Goal: Navigation & Orientation: Find specific page/section

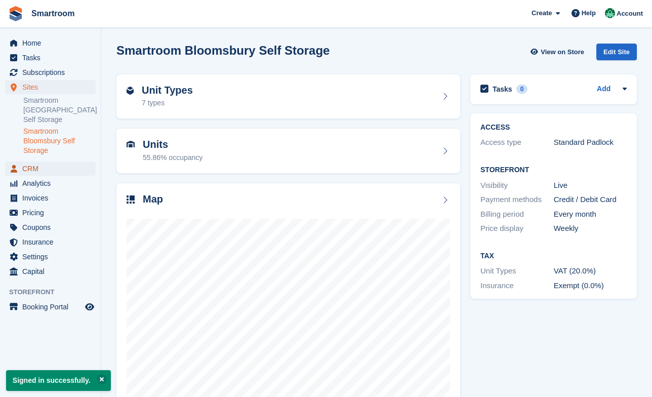
click at [48, 167] on span "CRM" at bounding box center [52, 168] width 61 height 14
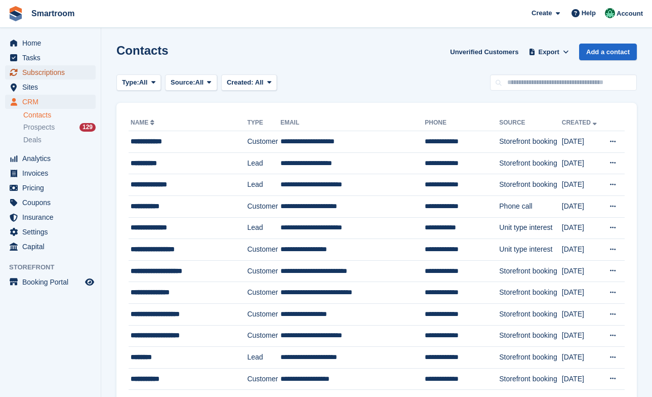
click at [51, 71] on span "Subscriptions" at bounding box center [52, 72] width 61 height 14
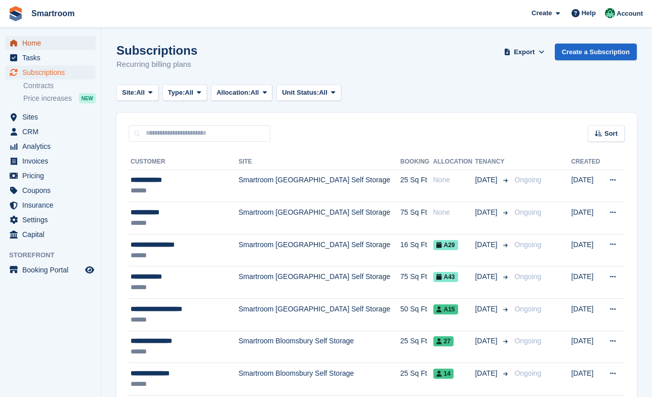
click at [43, 44] on span "Home" at bounding box center [52, 43] width 61 height 14
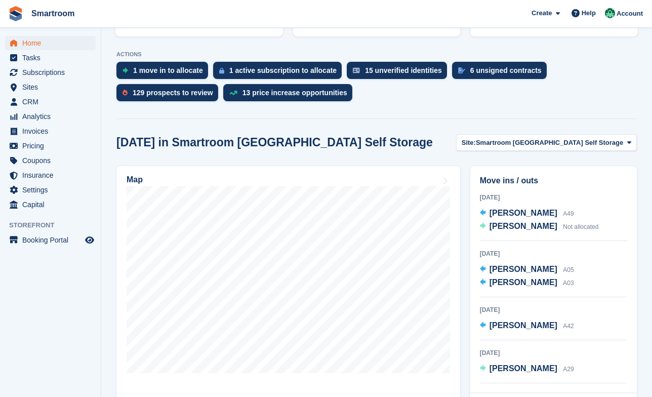
scroll to position [211, 0]
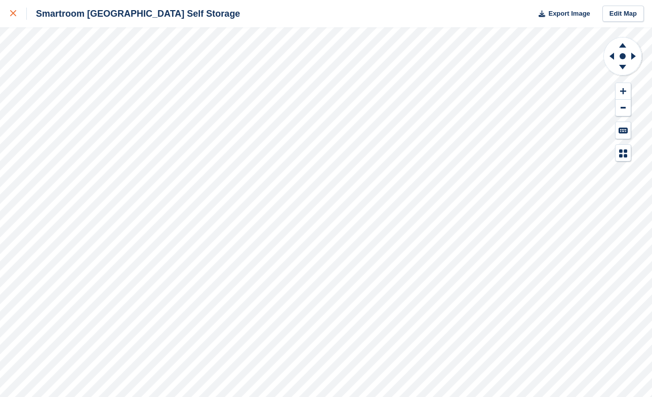
click at [13, 9] on div at bounding box center [18, 14] width 17 height 12
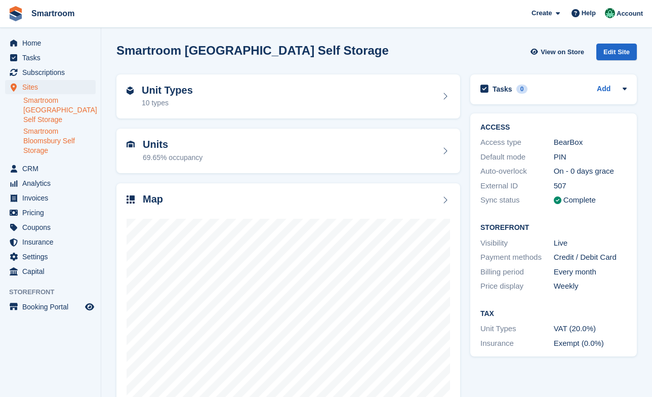
click at [60, 147] on link "Smartroom Bloomsbury Self Storage" at bounding box center [59, 141] width 72 height 29
